Goal: Information Seeking & Learning: Learn about a topic

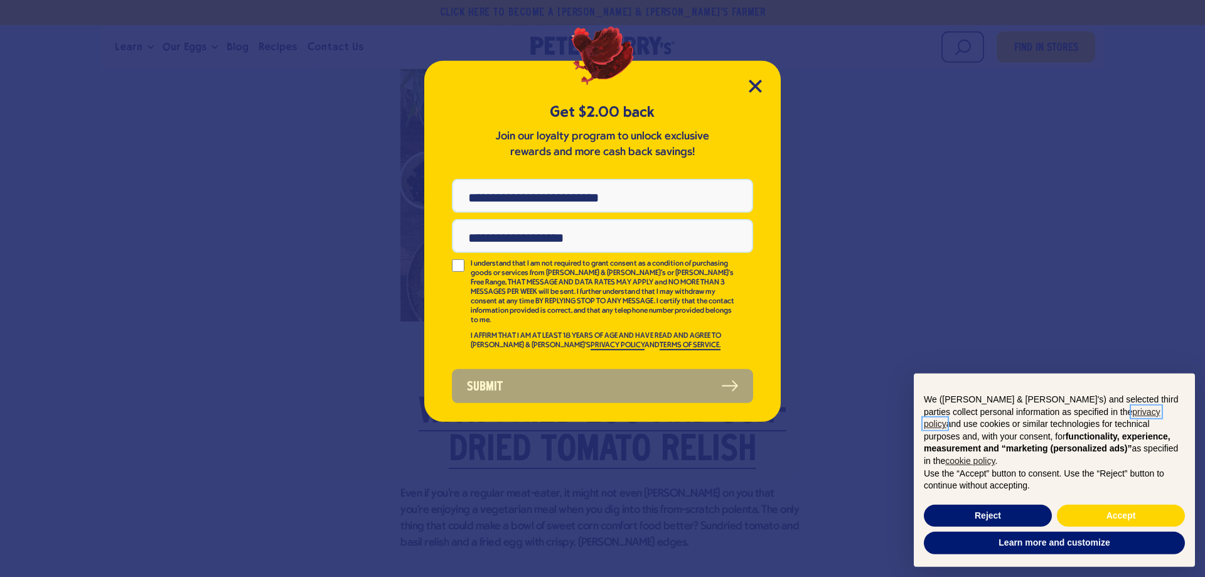
scroll to position [1152, 0]
drag, startPoint x: 755, startPoint y: 86, endPoint x: 757, endPoint y: 94, distance: 8.3
click at [755, 86] on icon "Close Modal" at bounding box center [754, 85] width 11 height 11
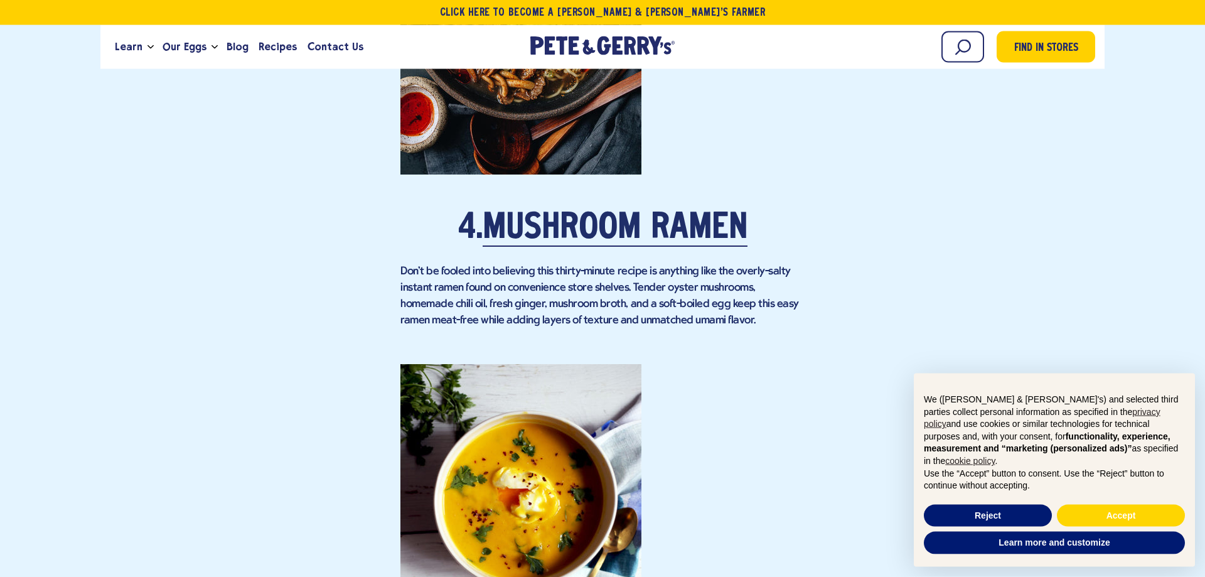
scroll to position [2944, 0]
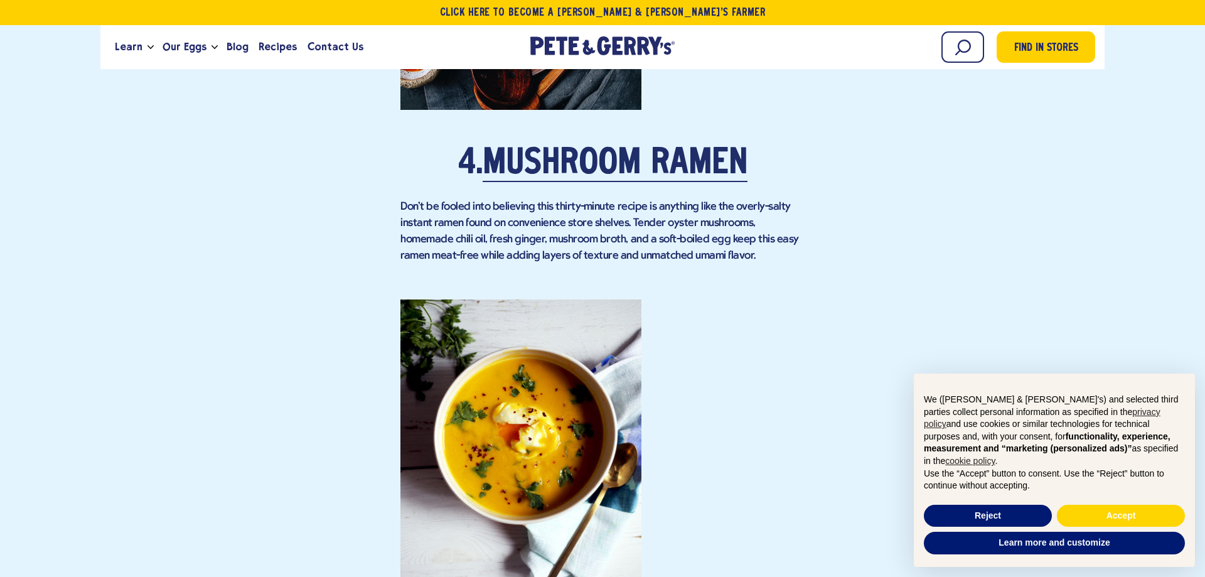
click at [1096, 502] on div "We (Pete & Gerry's) and selected third parties collect personal information as …" at bounding box center [1054, 437] width 281 height 129
click at [1010, 514] on button "Reject" at bounding box center [988, 515] width 128 height 23
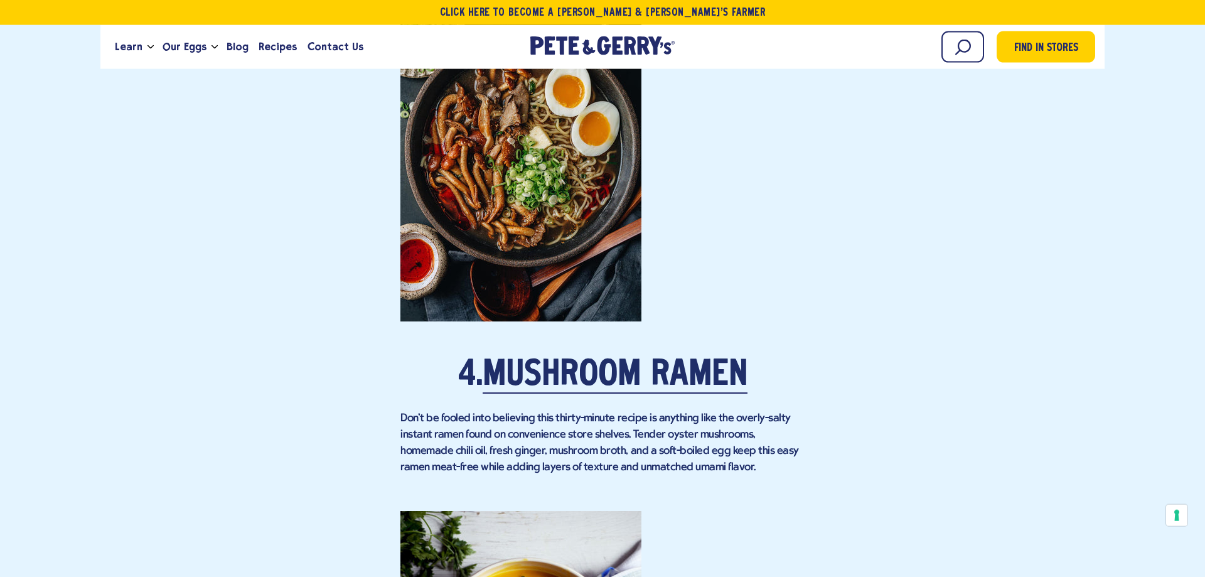
scroll to position [2752, 0]
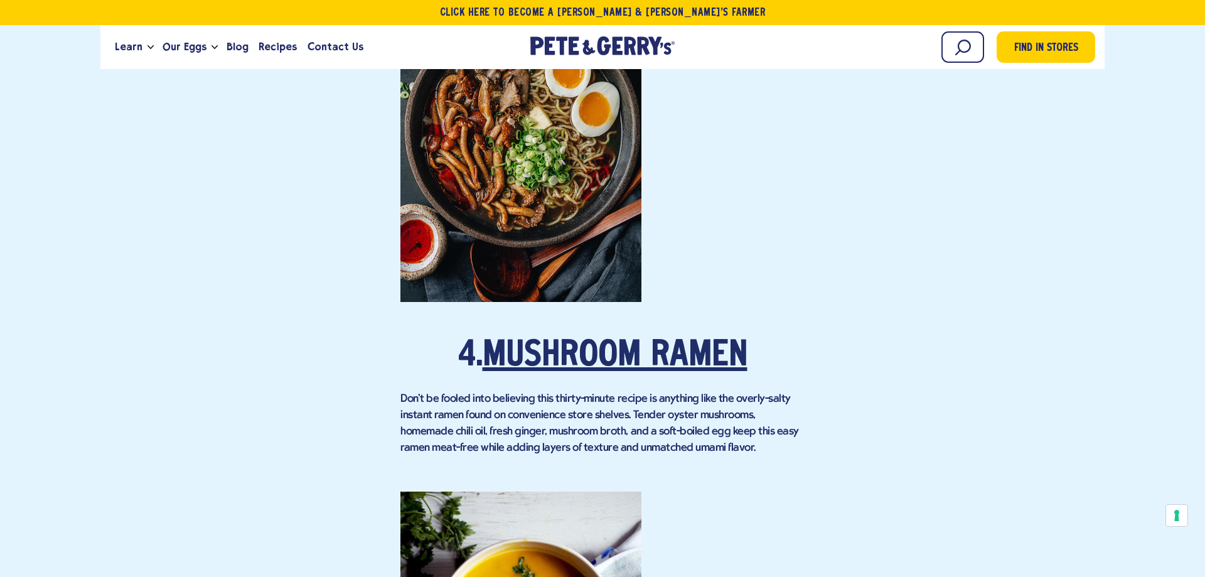
click at [626, 353] on link "Mushroom Ramen" at bounding box center [615, 356] width 265 height 35
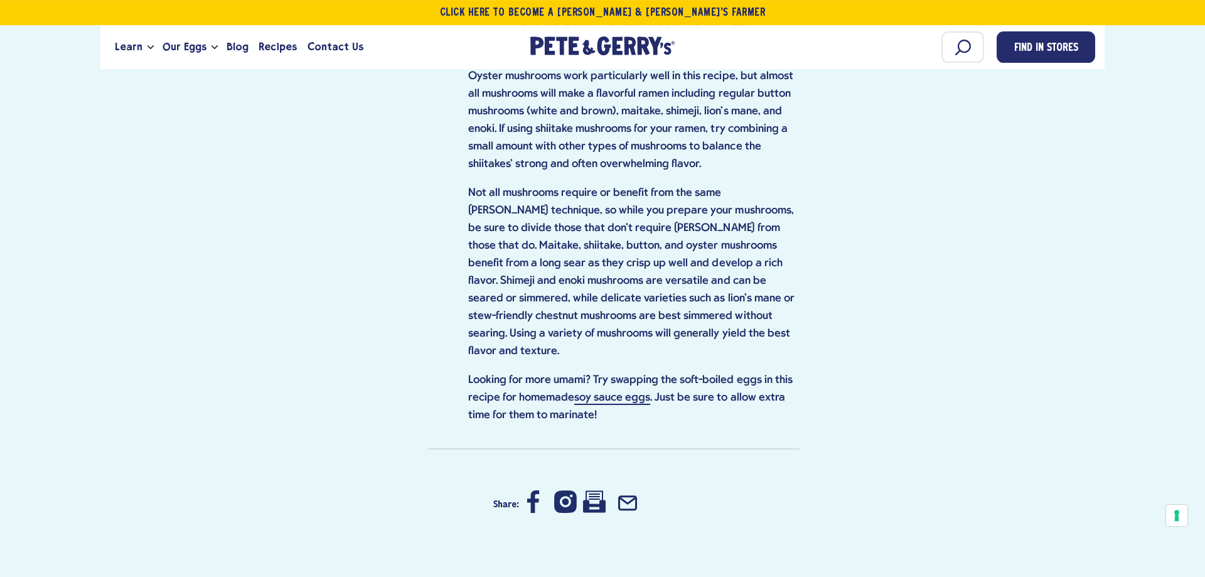
scroll to position [2176, 0]
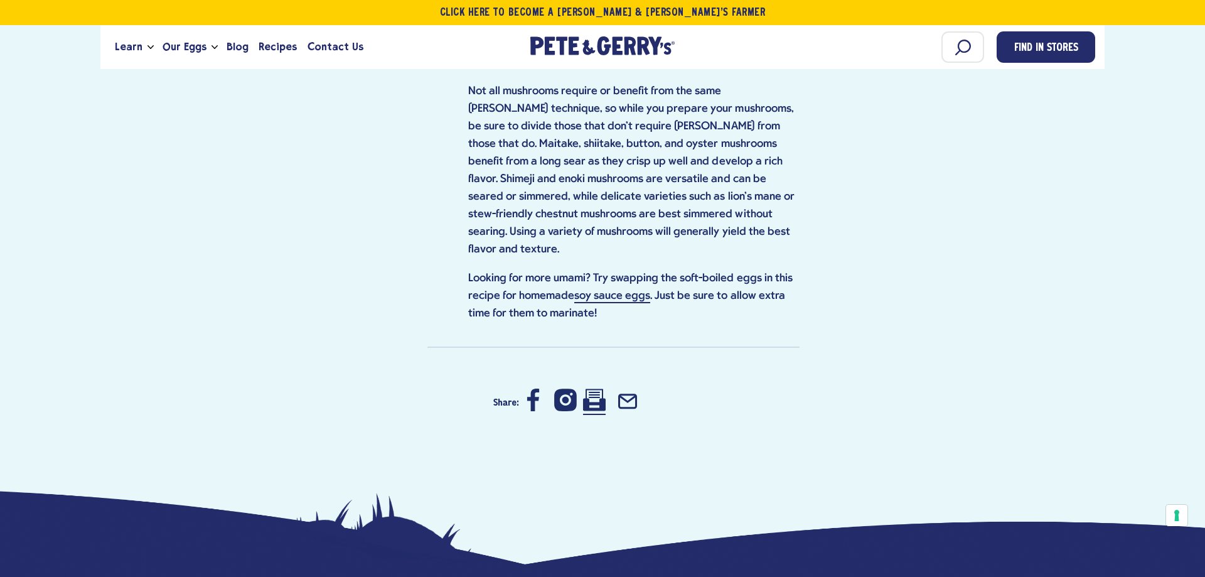
click at [590, 388] on icon at bounding box center [594, 399] width 23 height 23
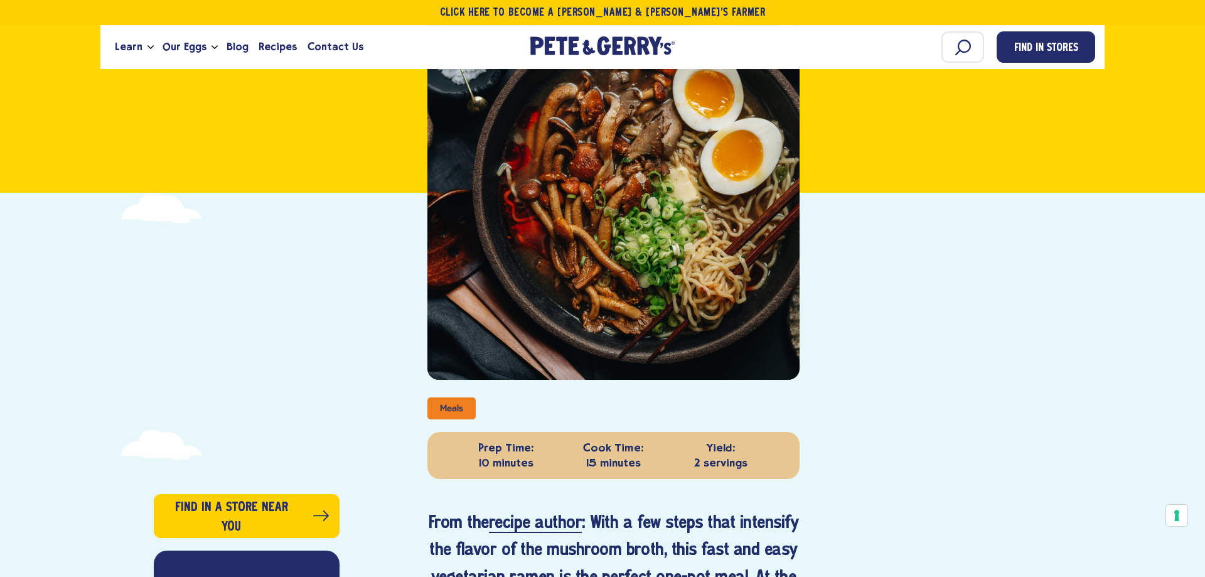
scroll to position [0, 0]
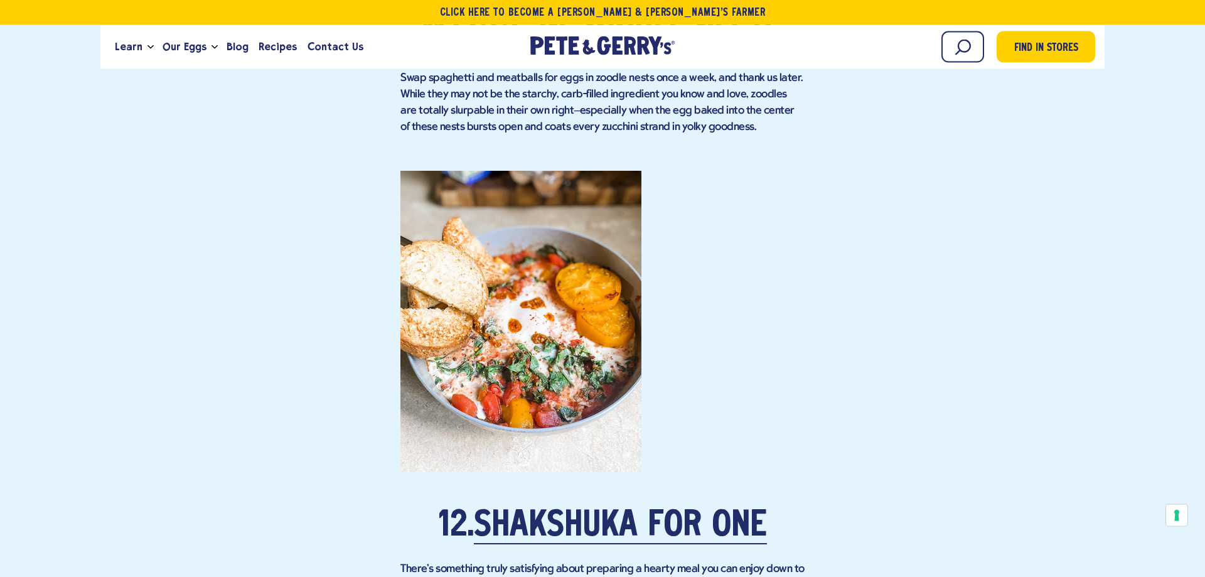
scroll to position [6720, 0]
